Goal: Task Accomplishment & Management: Manage account settings

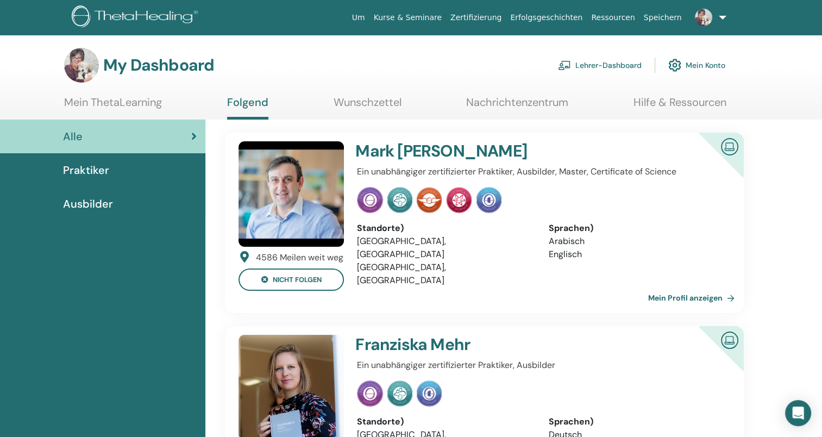
click at [595, 64] on link "Lehrer-Dashboard" at bounding box center [600, 65] width 84 height 24
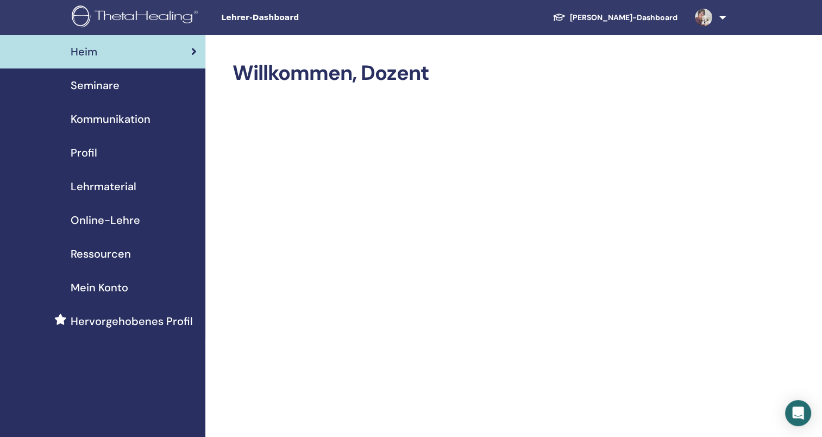
click at [108, 285] on span "Mein Konto" at bounding box center [100, 287] width 58 height 16
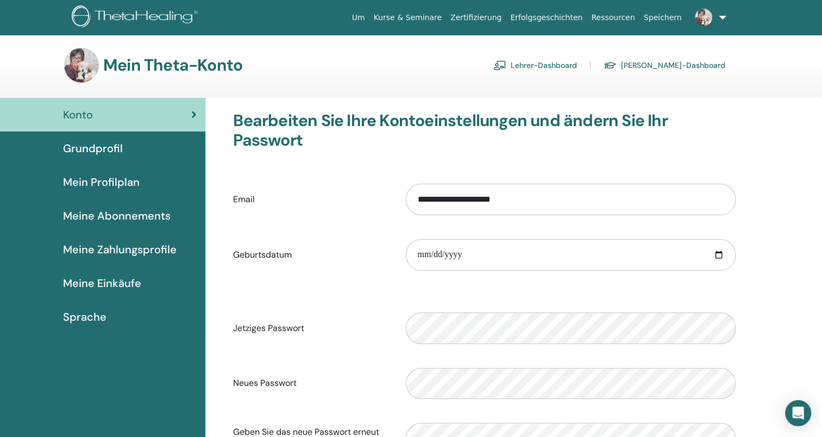
click at [132, 278] on span "Meine Einkäufe" at bounding box center [102, 283] width 78 height 16
